Goal: Navigation & Orientation: Find specific page/section

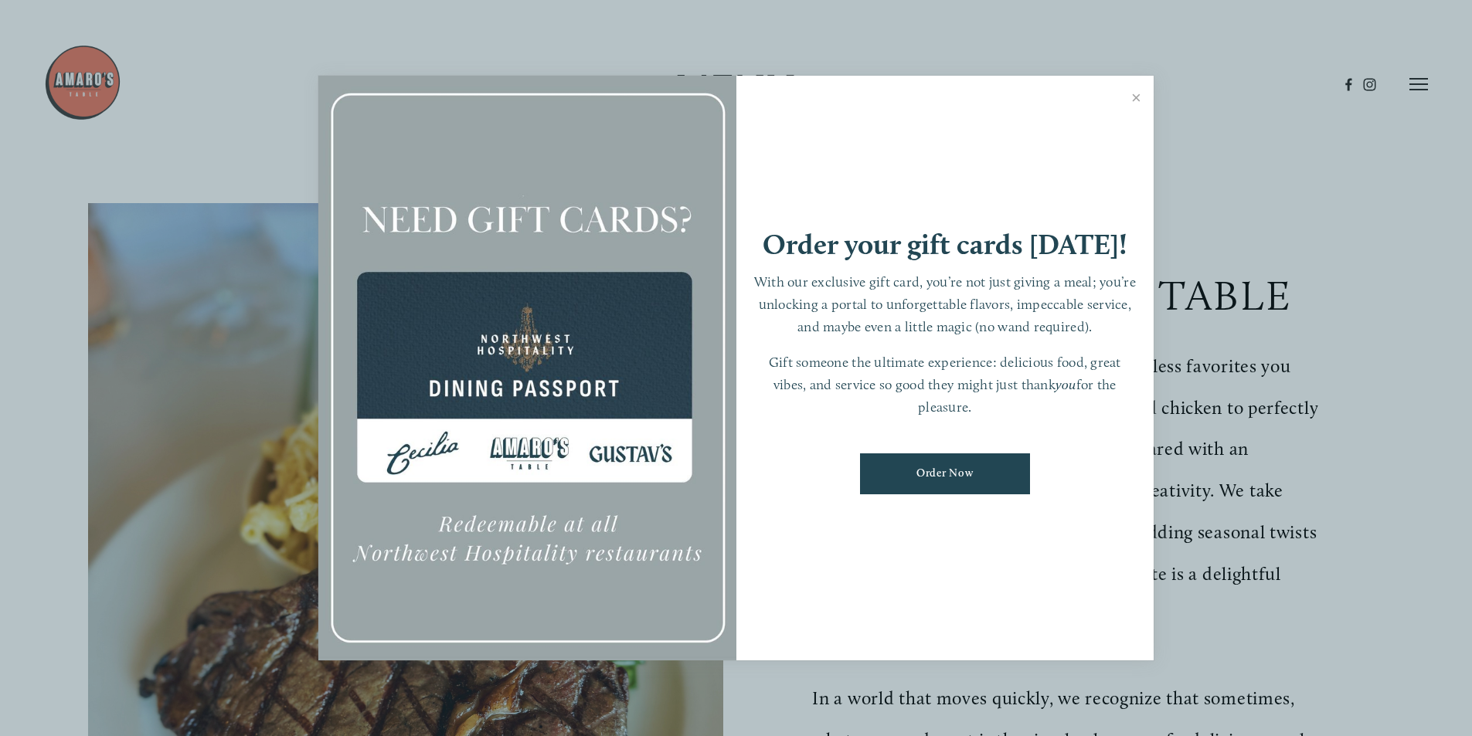
scroll to position [309, 0]
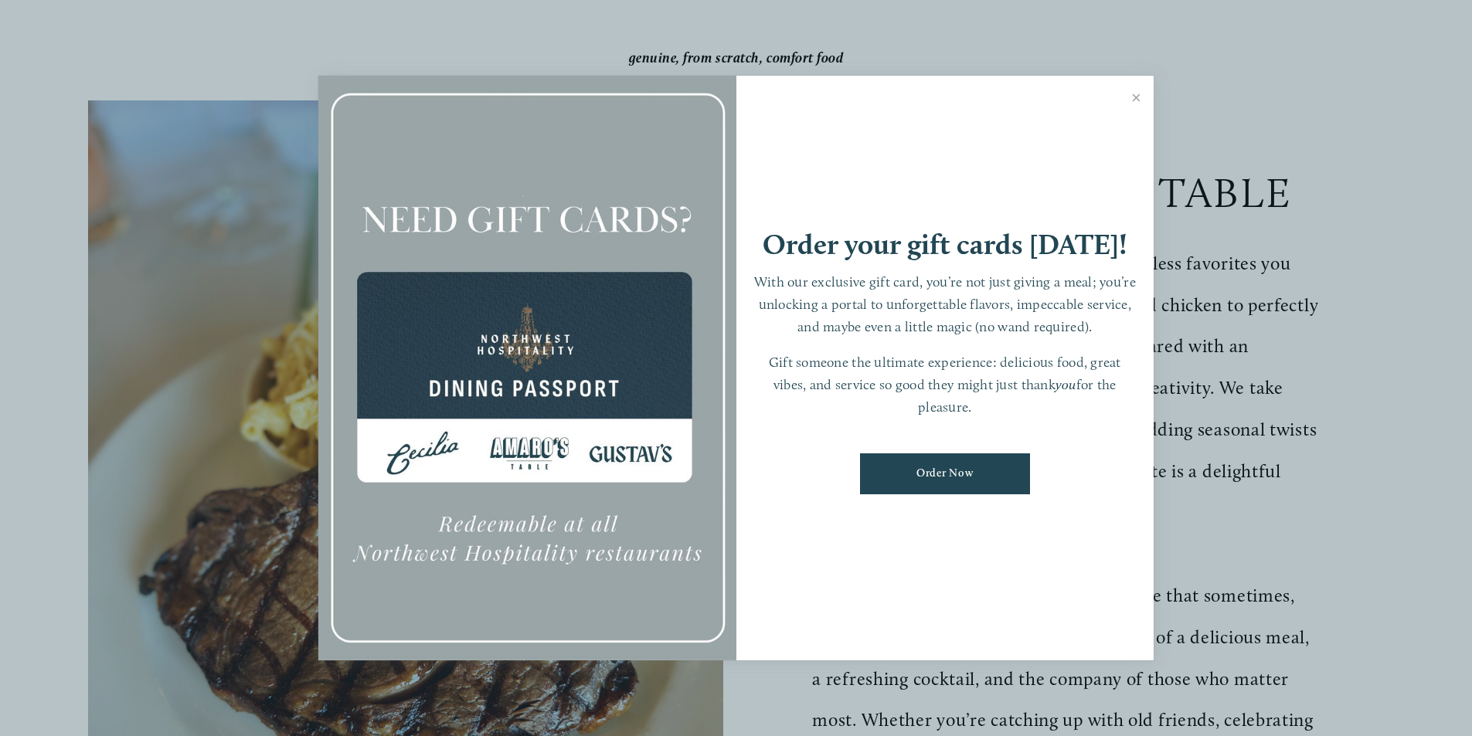
click at [1138, 97] on link "Close" at bounding box center [1136, 99] width 30 height 43
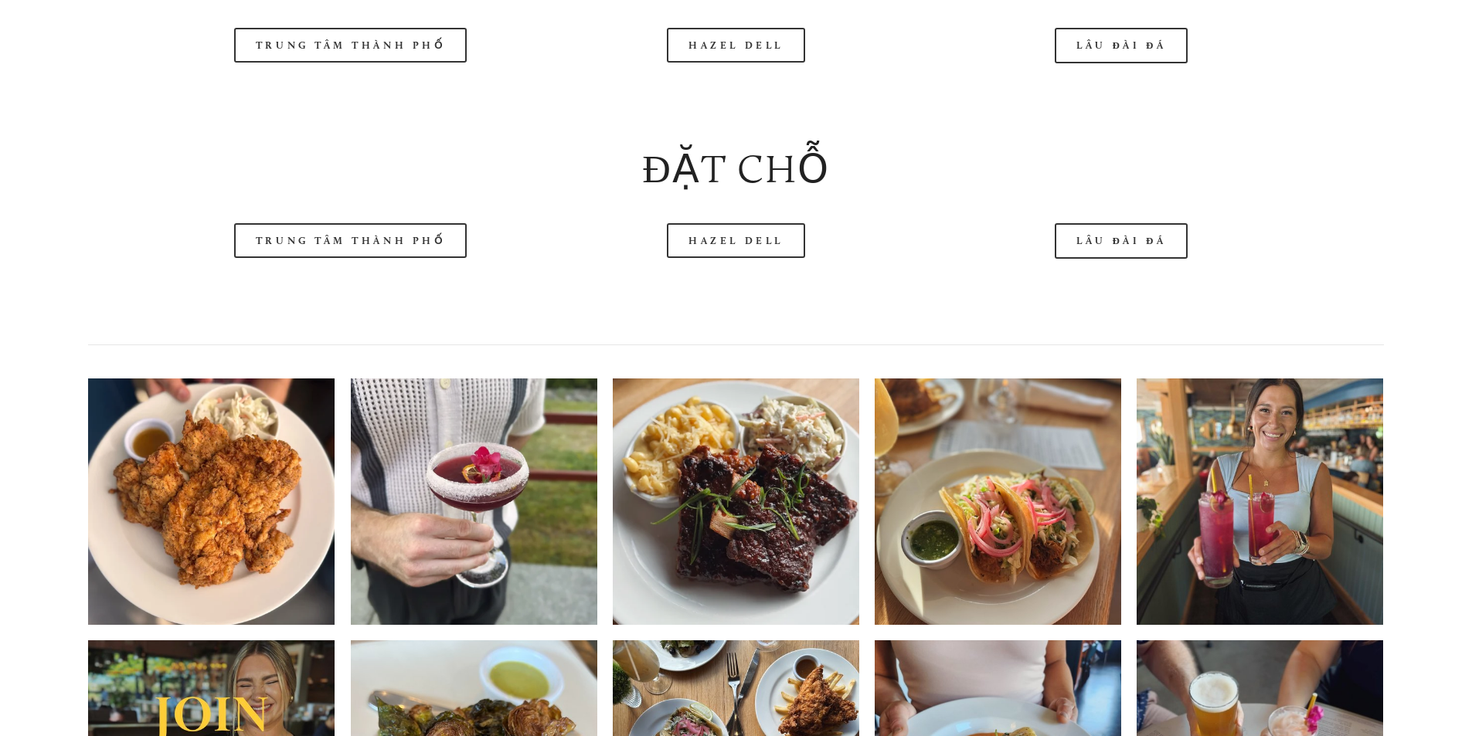
scroll to position [2060, 0]
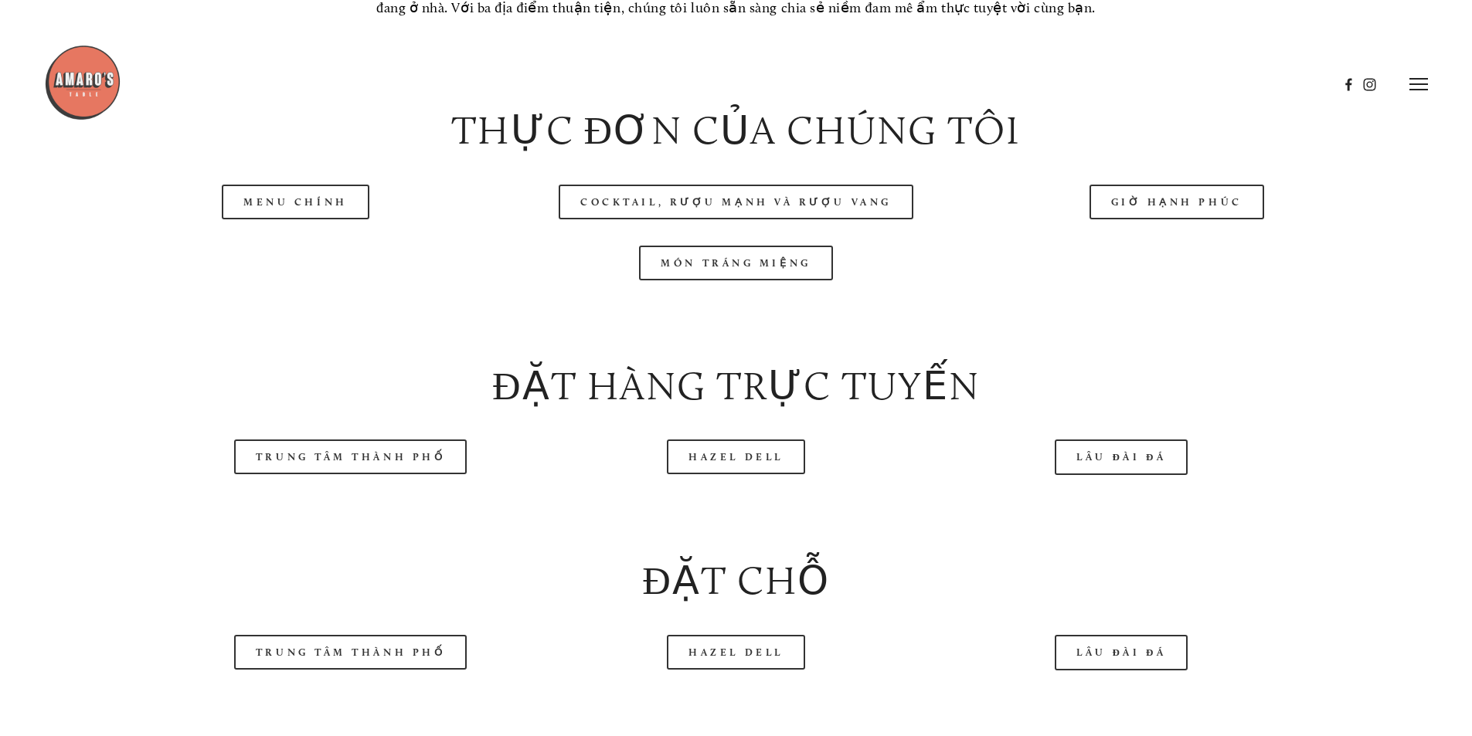
click at [309, 151] on header "Thực đơn Đặt hàng ngay Thăm nom Phòng trưng bày Dự trữ" at bounding box center [736, 84] width 1384 height 168
click at [319, 135] on header "Thực đơn Đặt hàng ngay Thăm nom Phòng trưng bày Dự trữ" at bounding box center [736, 84] width 1384 height 168
click at [321, 151] on header "Thực đơn Đặt hàng ngay Thăm nom Phòng trưng bày Dự trữ" at bounding box center [736, 84] width 1384 height 168
click at [296, 151] on header "Thực đơn Đặt hàng ngay Thăm nom Phòng trưng bày Dự trữ" at bounding box center [736, 84] width 1384 height 168
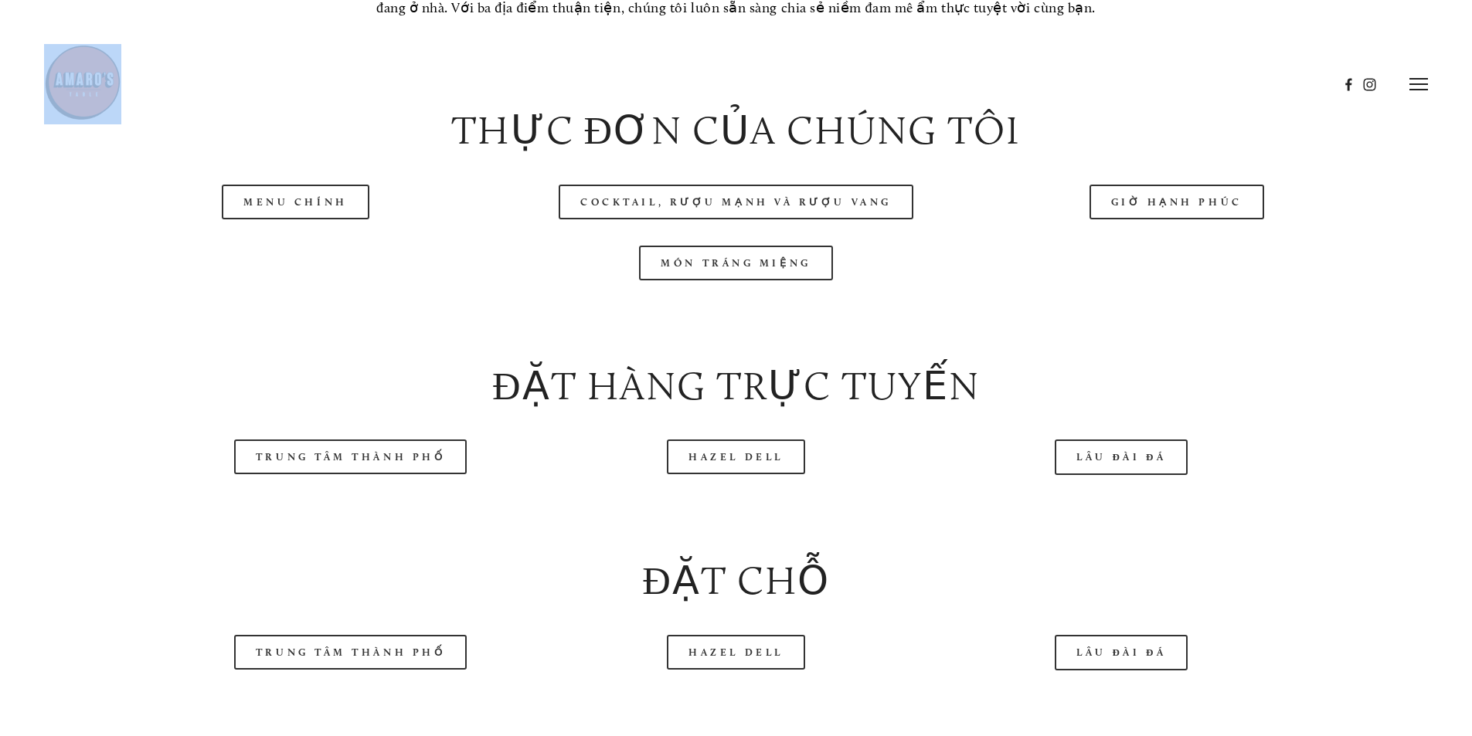
click at [296, 151] on header "Thực đơn Đặt hàng ngay Thăm nom Phòng trưng bày Dự trữ" at bounding box center [736, 84] width 1384 height 168
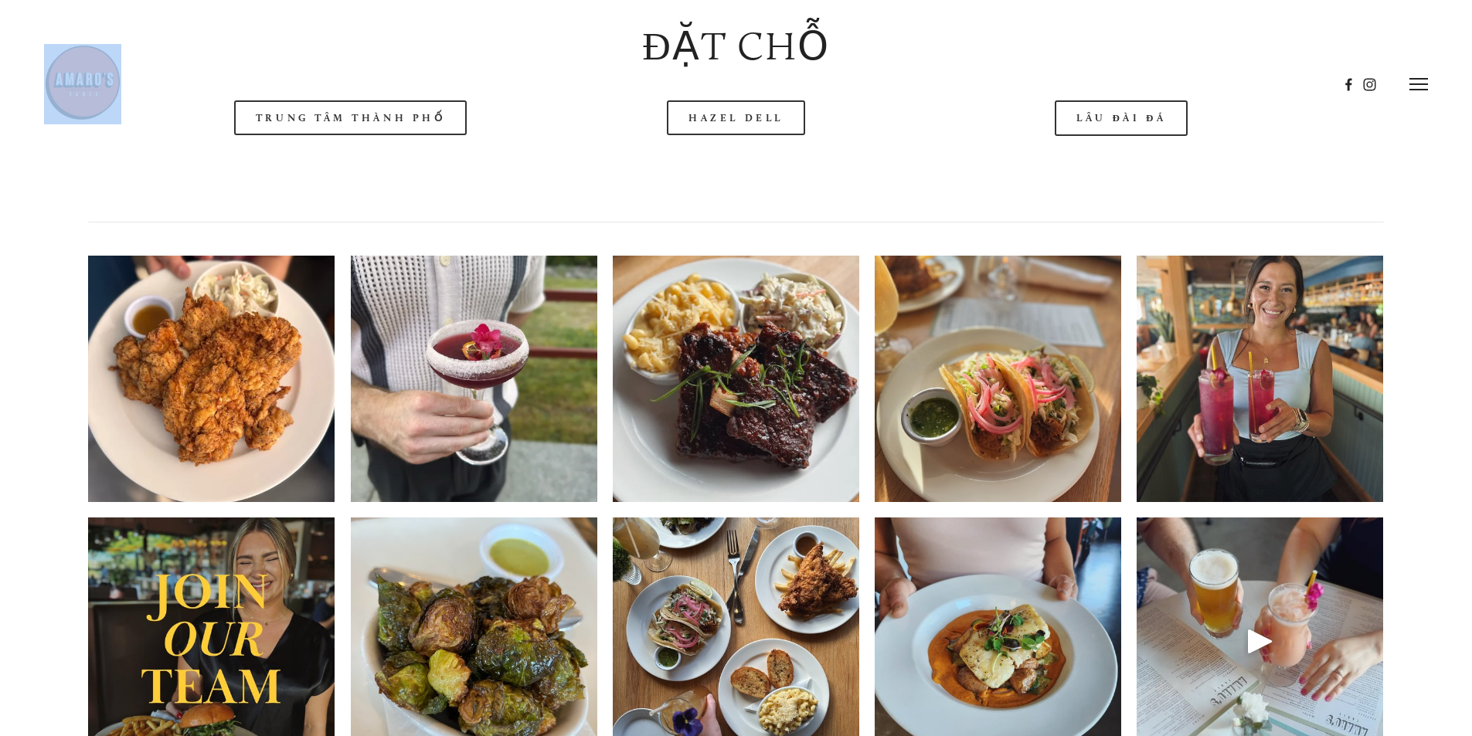
scroll to position [2080, 0]
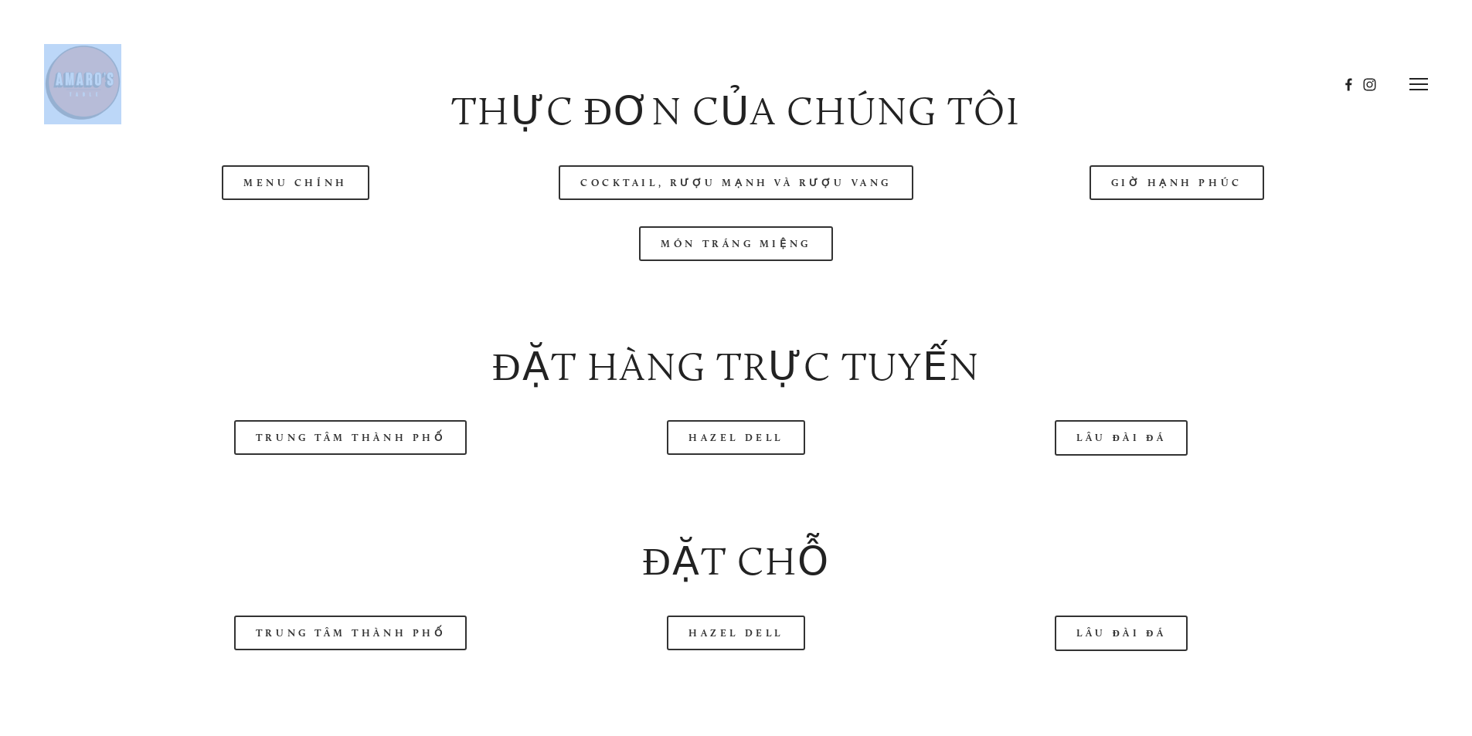
click at [338, 127] on header "Thực đơn Đặt hàng ngay Thăm nom Phòng trưng bày Dự trữ" at bounding box center [736, 84] width 1384 height 168
click at [321, 123] on div at bounding box center [691, 84] width 1294 height 80
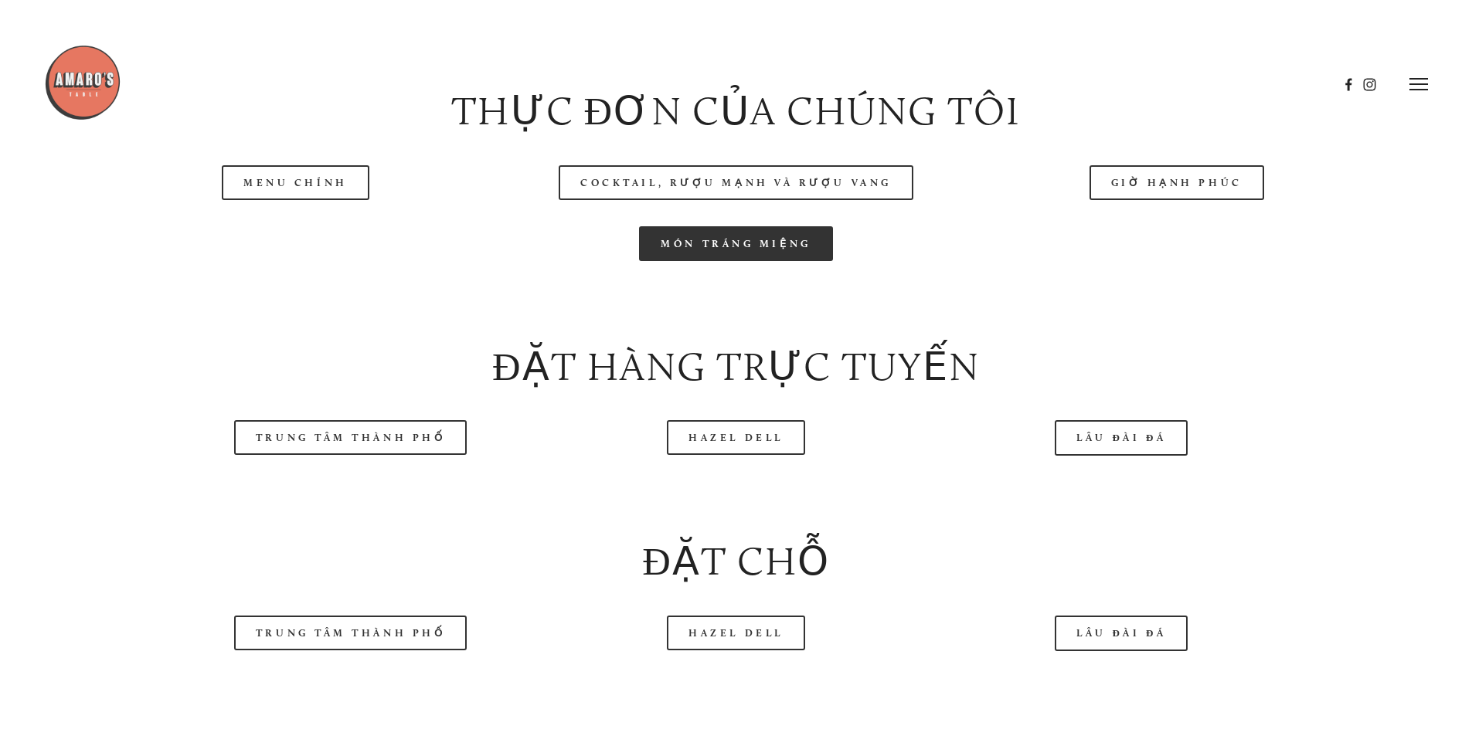
click at [734, 238] on font "Món tráng miệng" at bounding box center [736, 244] width 150 height 12
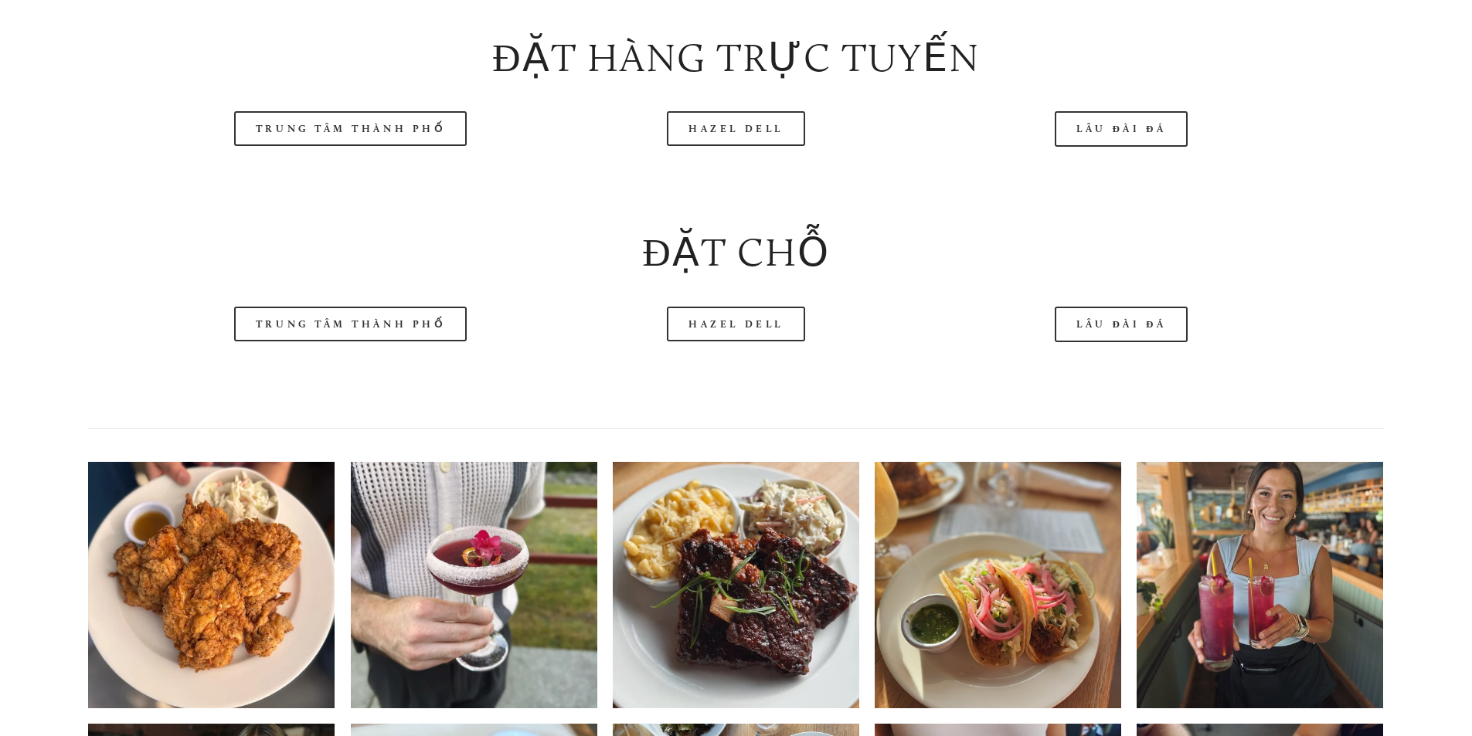
click at [535, 212] on div "Đặt chỗ" at bounding box center [735, 252] width 1321 height 81
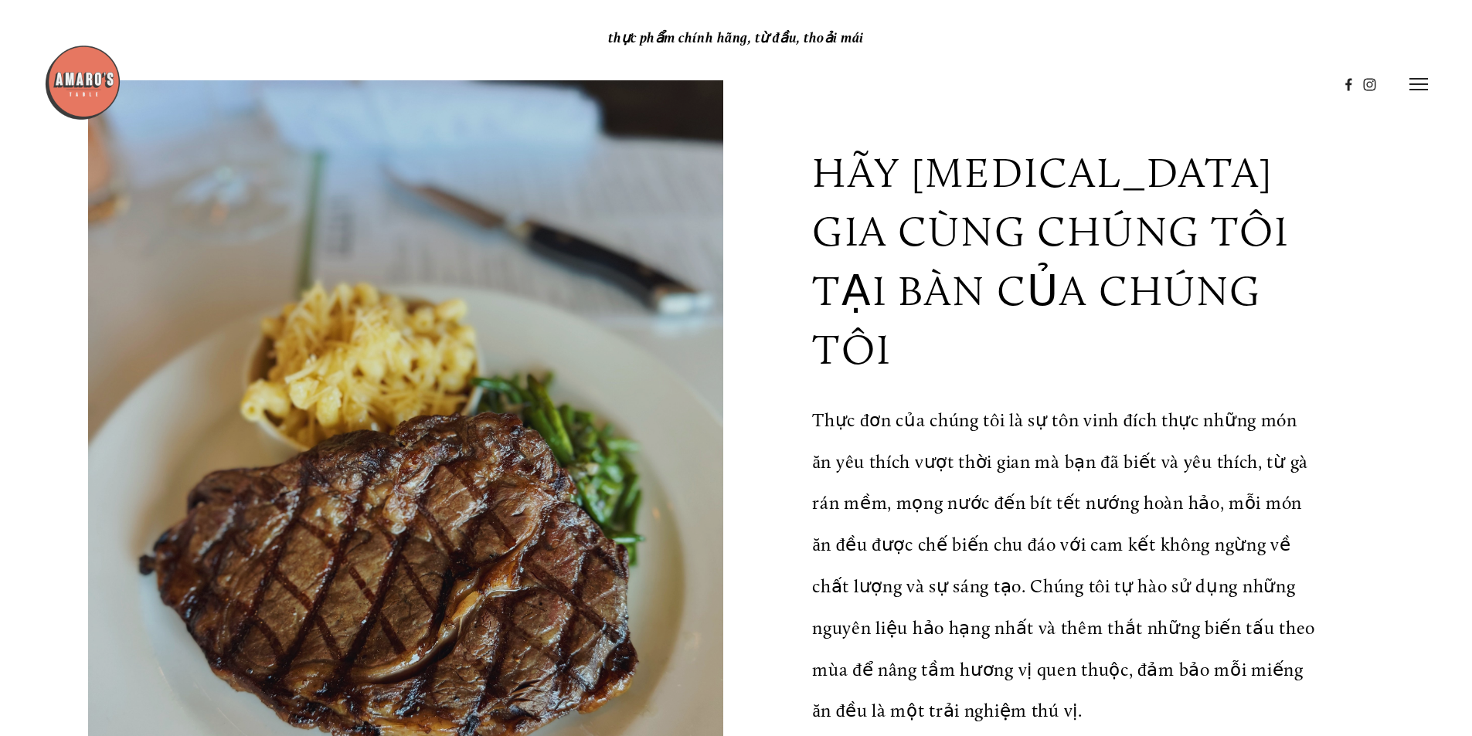
scroll to position [0, 0]
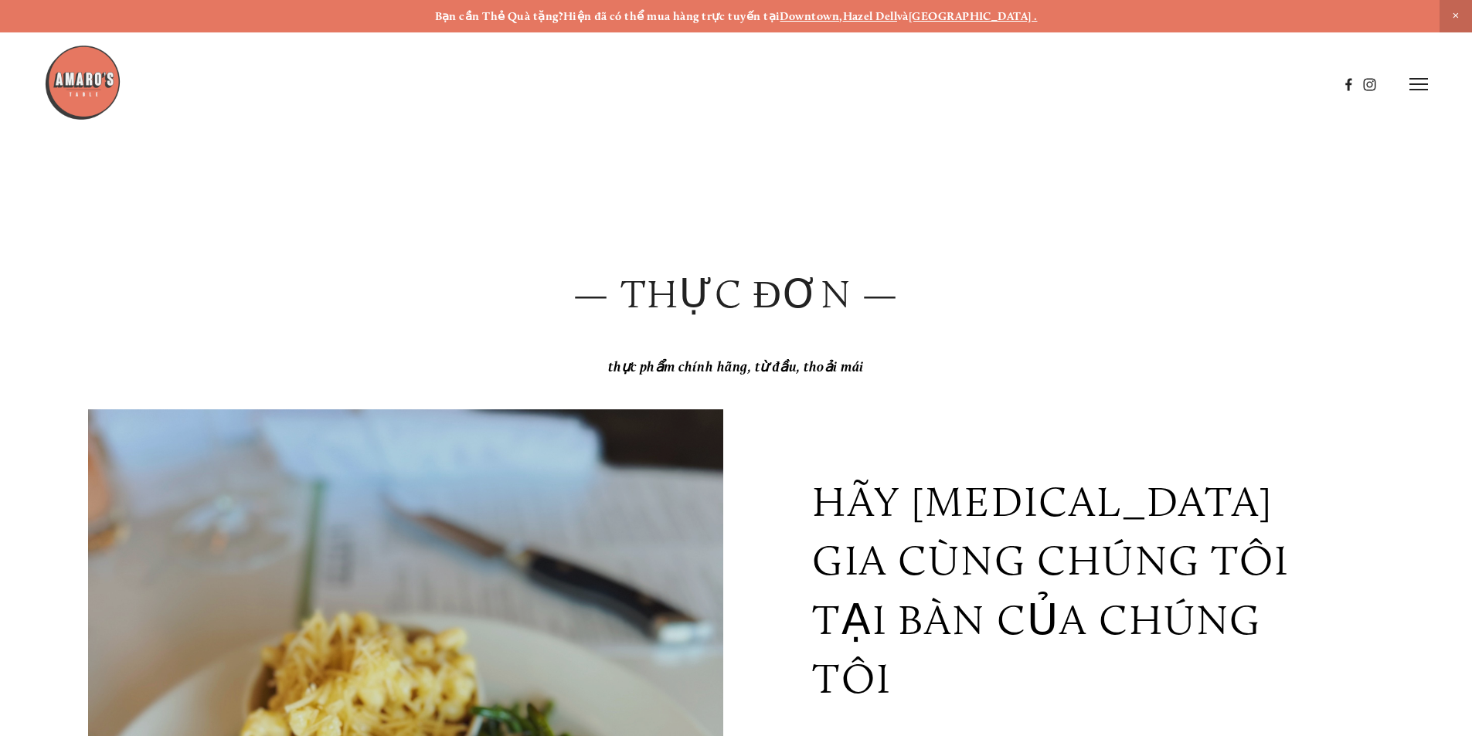
click at [771, 297] on font "— Thực đơn —" at bounding box center [735, 294] width 327 height 46
